Goal: Task Accomplishment & Management: Manage account settings

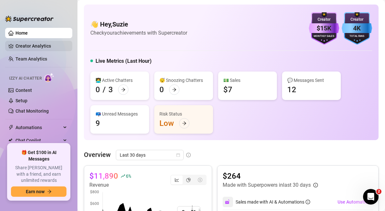
click at [30, 46] on link "Creator Analytics" at bounding box center [42, 46] width 52 height 10
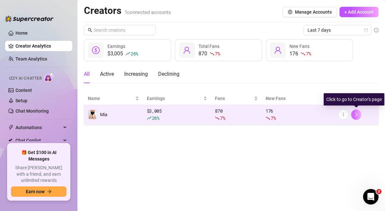
click at [358, 116] on icon "right" at bounding box center [356, 114] width 5 height 5
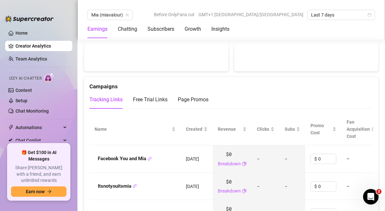
scroll to position [653, 0]
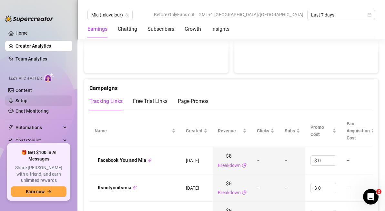
click at [23, 100] on link "Setup" at bounding box center [22, 100] width 12 height 5
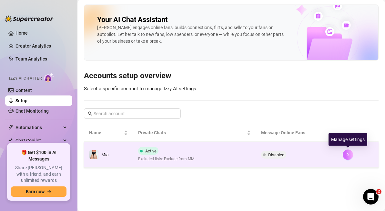
click at [348, 154] on icon "right" at bounding box center [348, 154] width 5 height 5
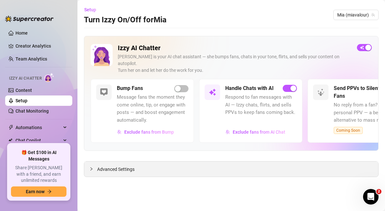
click at [126, 165] on span "Advanced Settings" at bounding box center [115, 168] width 37 height 7
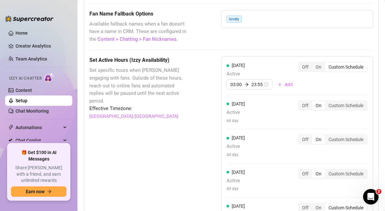
scroll to position [591, 0]
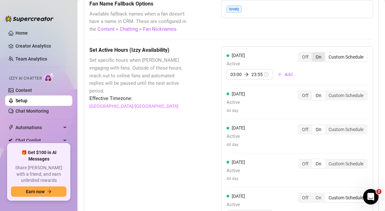
click at [315, 52] on div "On" at bounding box center [318, 56] width 13 height 9
click at [314, 53] on input "On" at bounding box center [314, 53] width 0 height 0
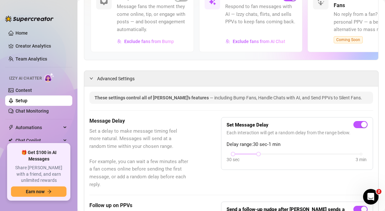
scroll to position [0, 0]
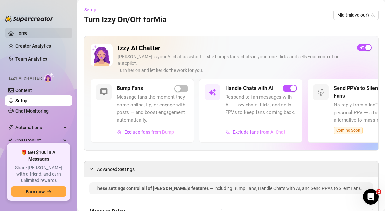
click at [26, 36] on link "Home" at bounding box center [22, 32] width 12 height 5
